Goal: Find specific page/section: Find specific page/section

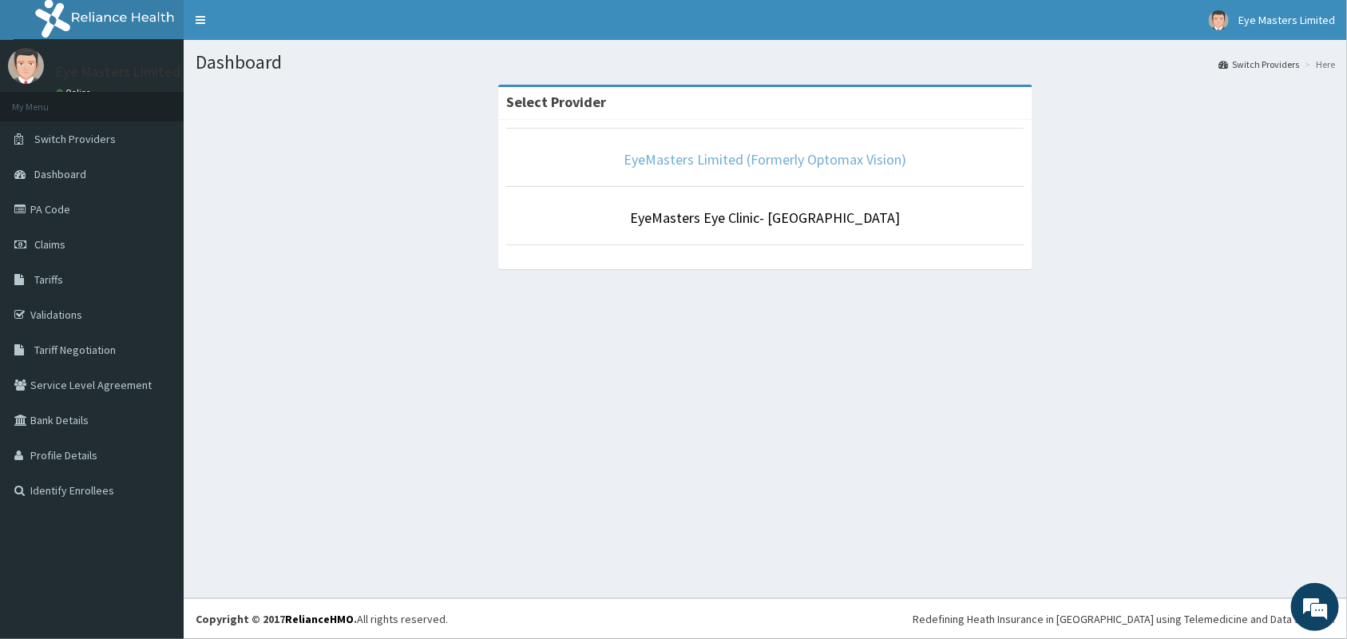
click at [813, 166] on link "EyeMasters Limited (Formerly Optomax Vision)" at bounding box center [765, 159] width 283 height 18
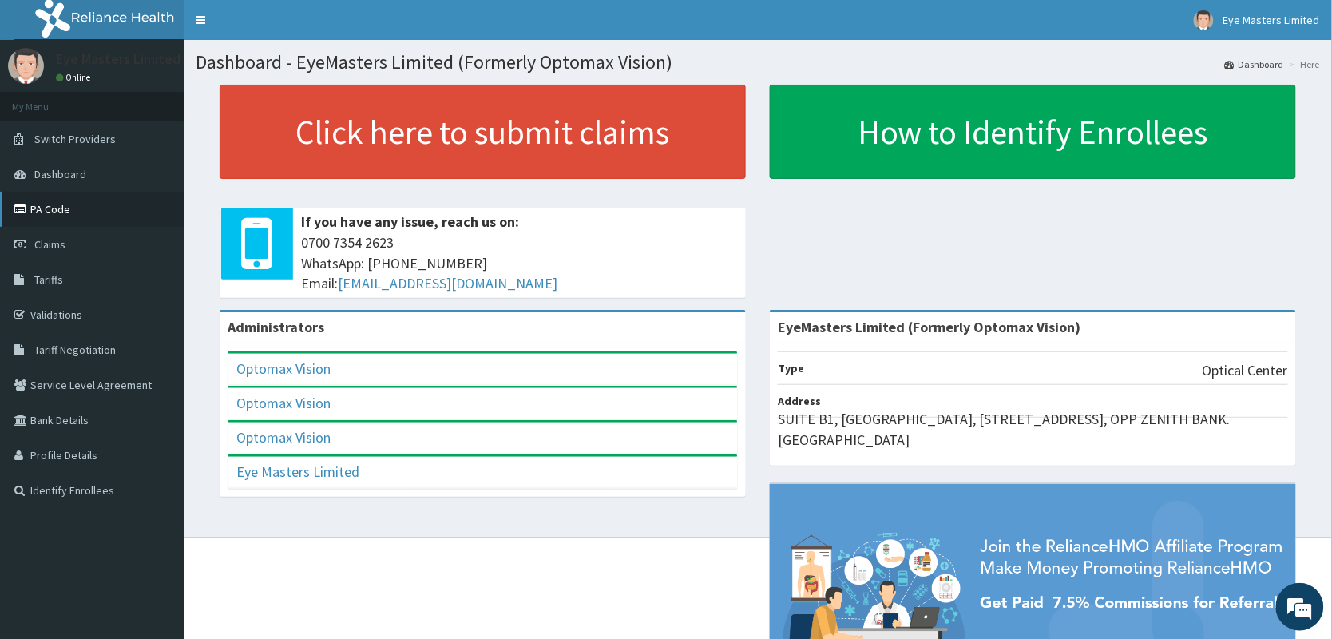
click at [65, 216] on link "PA Code" at bounding box center [92, 209] width 184 height 35
